Goal: Transaction & Acquisition: Book appointment/travel/reservation

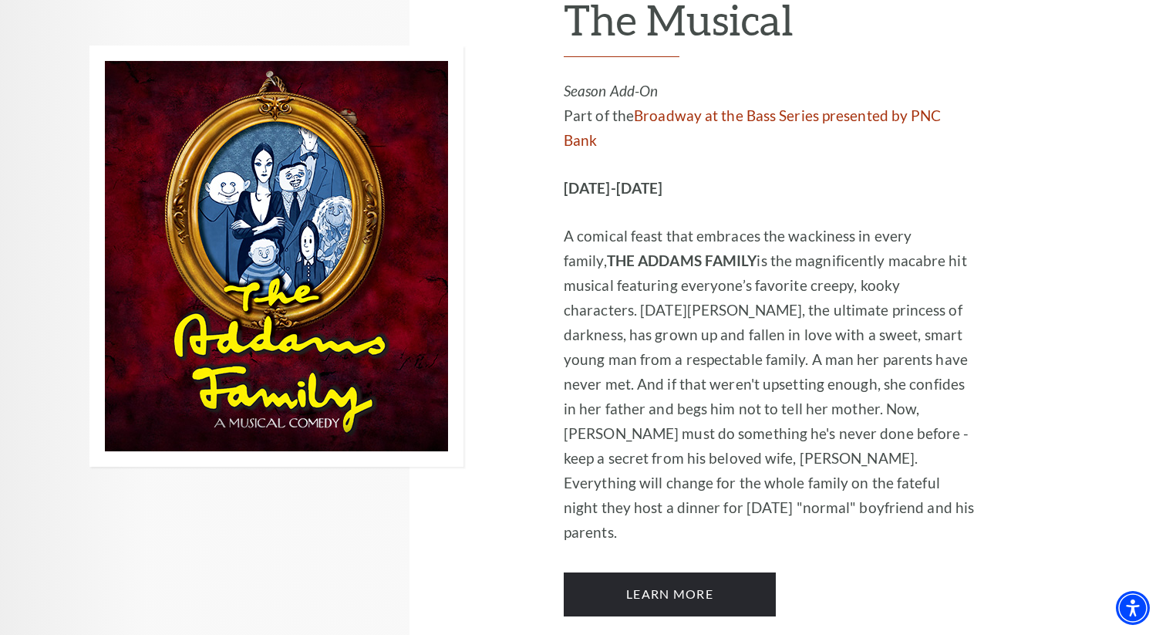
scroll to position [2969, 0]
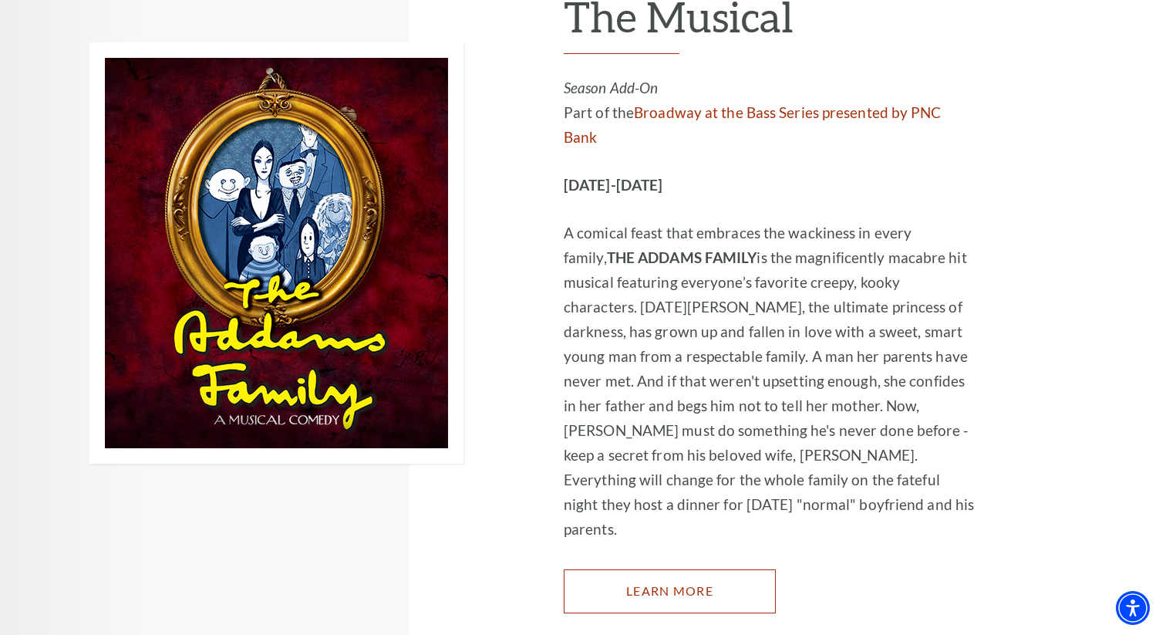
click at [658, 569] on link "Learn More" at bounding box center [670, 590] width 212 height 43
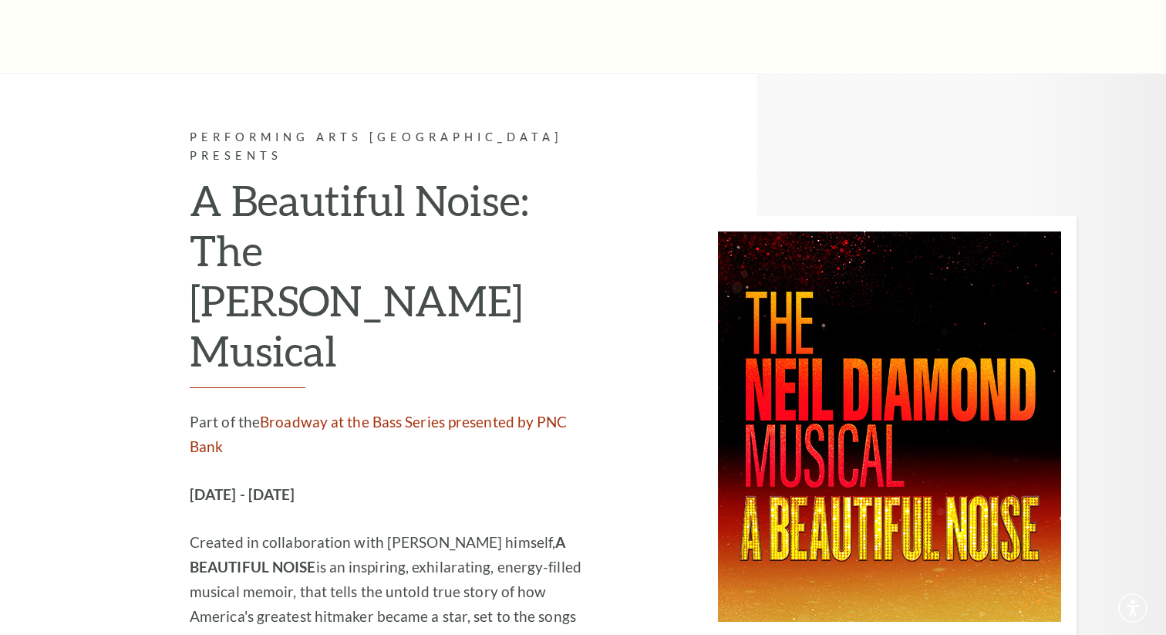
scroll to position [2969, 0]
